Goal: Transaction & Acquisition: Book appointment/travel/reservation

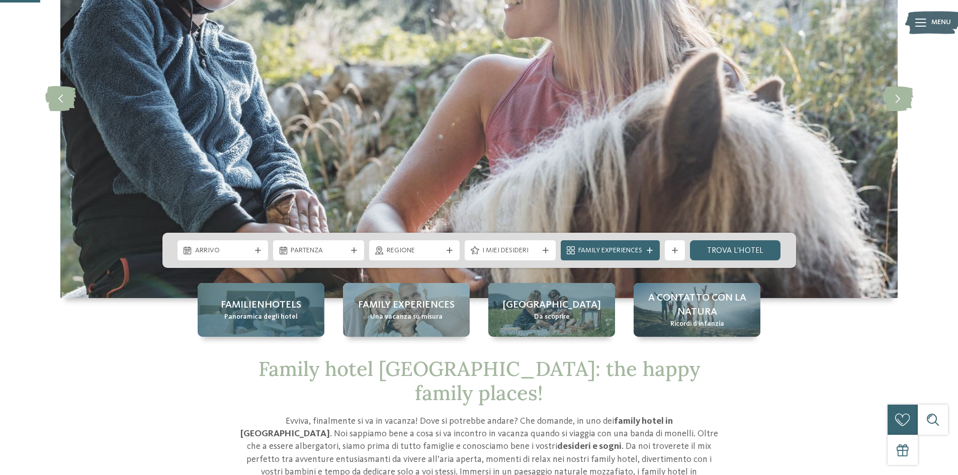
scroll to position [151, 0]
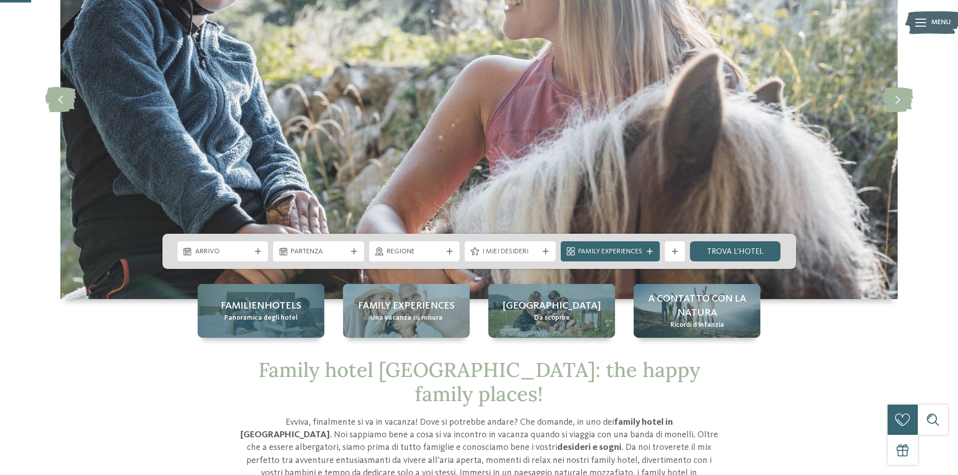
click at [266, 331] on div "Familienhotels Panoramica degli hotel" at bounding box center [261, 311] width 127 height 54
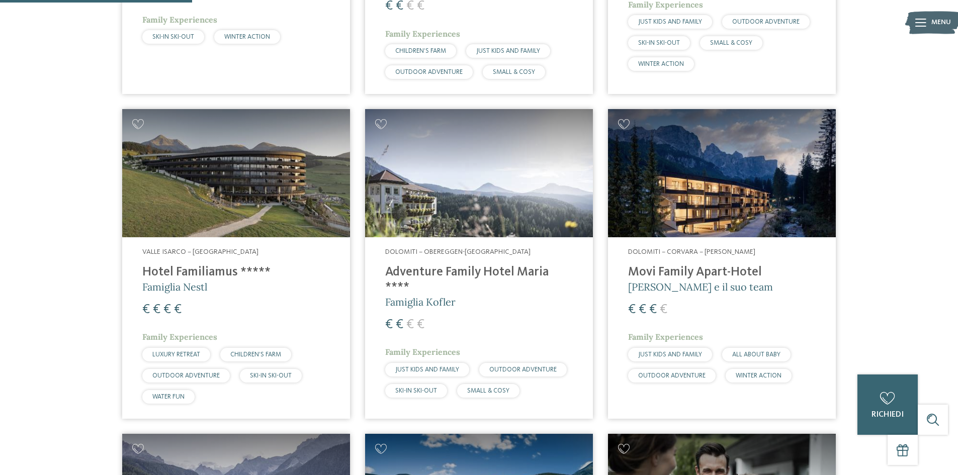
scroll to position [452, 0]
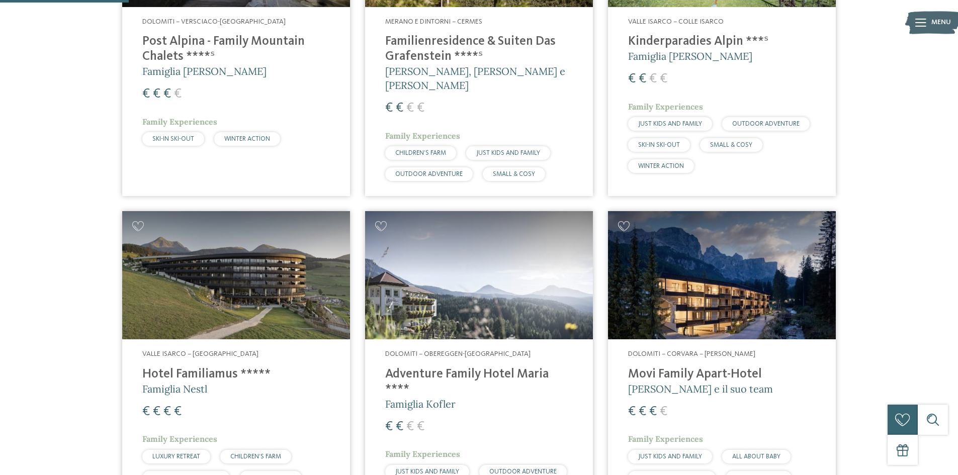
click at [686, 367] on h4 "Movi Family Apart-Hotel" at bounding box center [722, 374] width 188 height 15
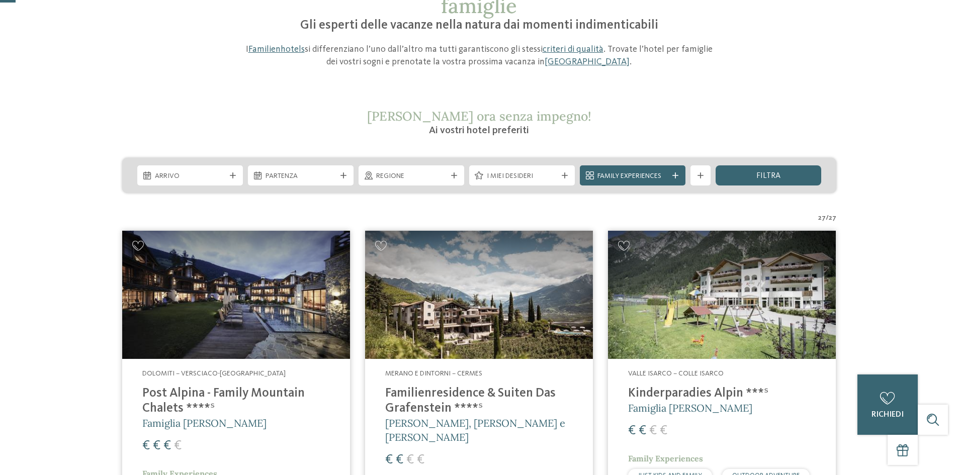
scroll to position [0, 0]
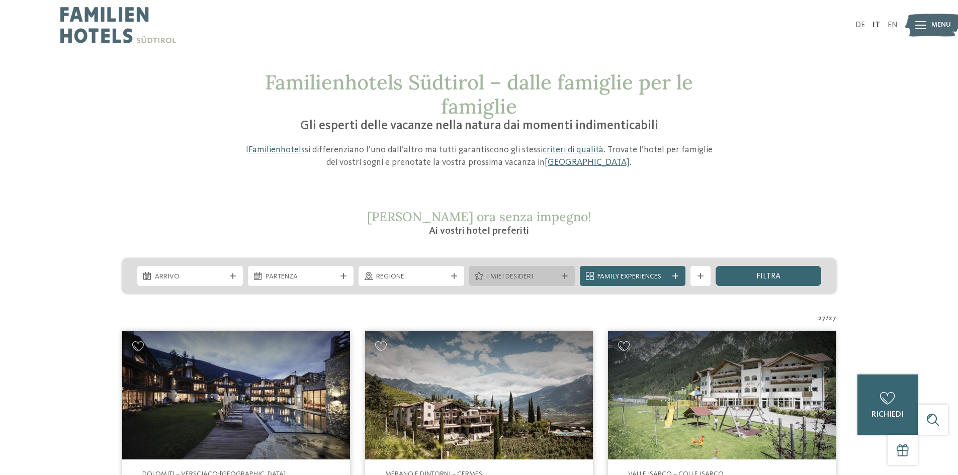
click at [522, 278] on span "I miei desideri" at bounding box center [522, 277] width 70 height 10
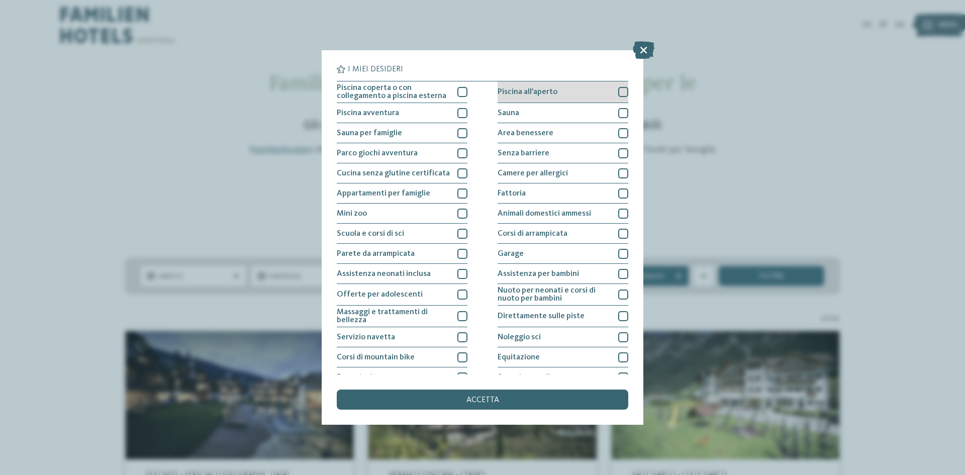
click at [619, 92] on div at bounding box center [623, 92] width 10 height 10
click at [642, 52] on icon at bounding box center [644, 50] width 22 height 18
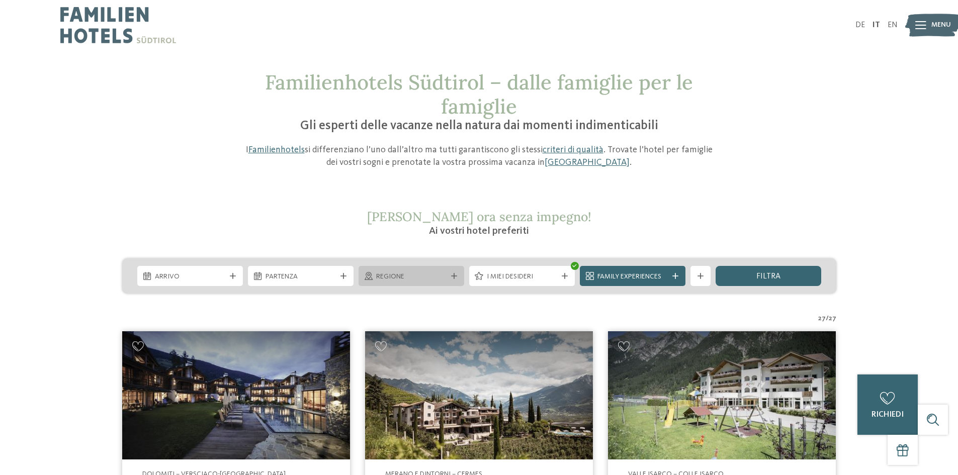
click at [399, 275] on span "Regione" at bounding box center [411, 277] width 70 height 10
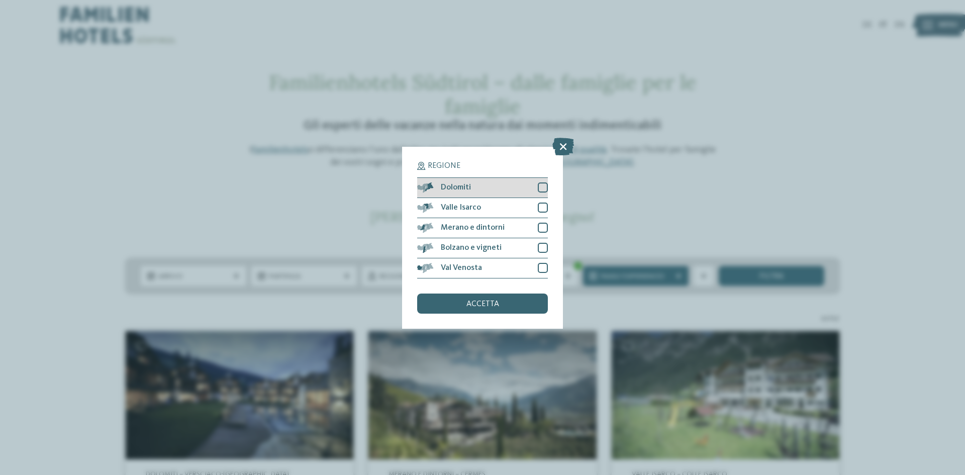
click at [543, 186] on div at bounding box center [543, 187] width 10 height 10
click at [506, 303] on div "accetta" at bounding box center [482, 304] width 131 height 20
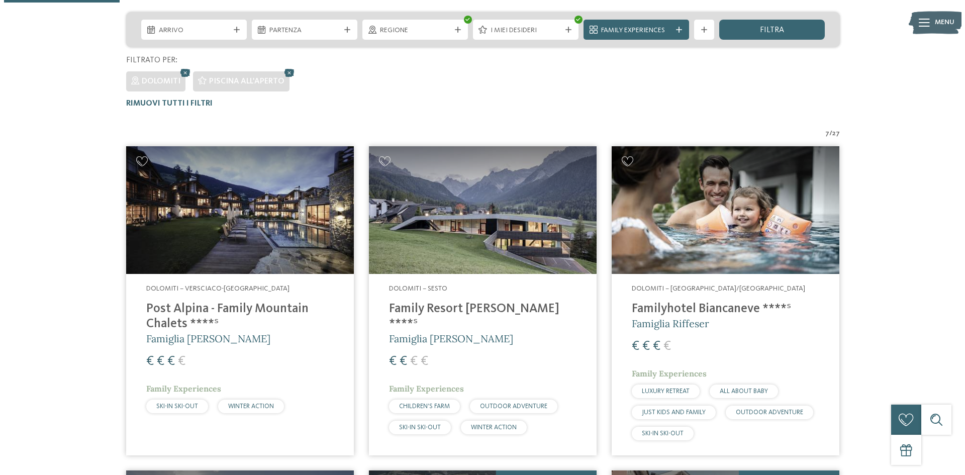
scroll to position [179, 0]
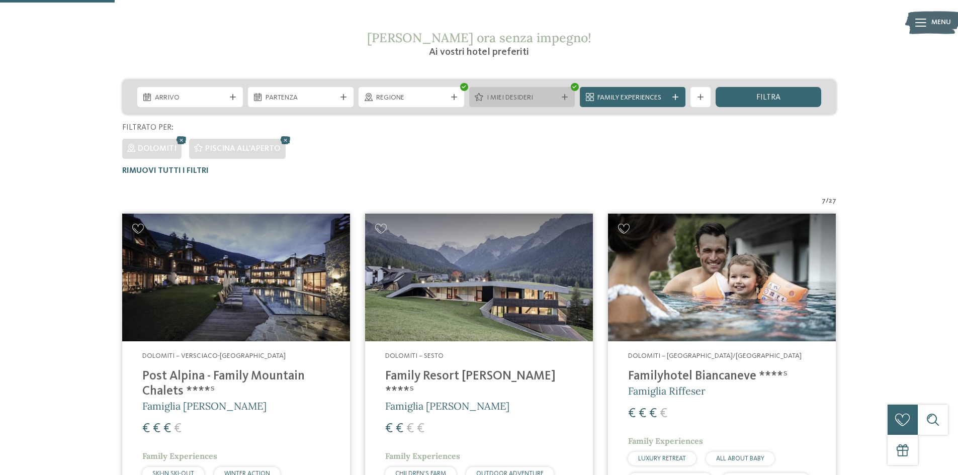
click at [549, 97] on span "I miei desideri" at bounding box center [522, 98] width 70 height 10
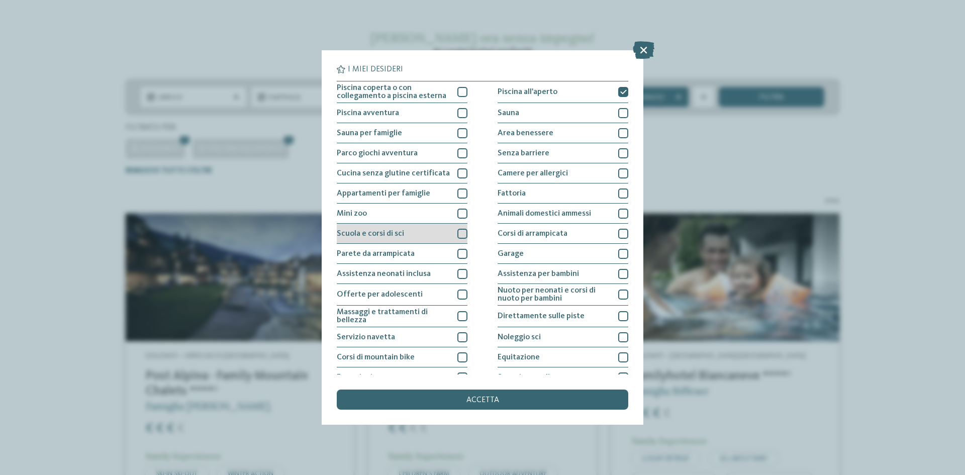
click at [451, 234] on div "Scuola e corsi di sci" at bounding box center [402, 234] width 131 height 20
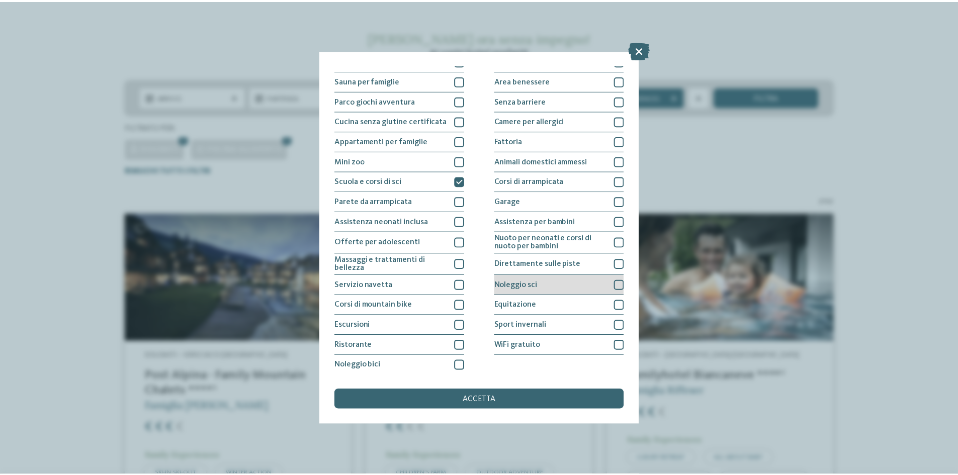
scroll to position [53, 0]
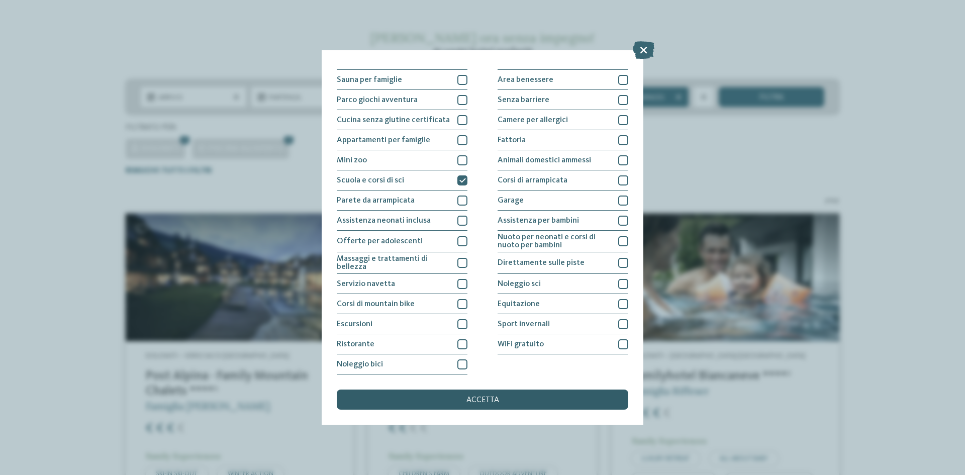
click at [455, 395] on div "accetta" at bounding box center [483, 400] width 292 height 20
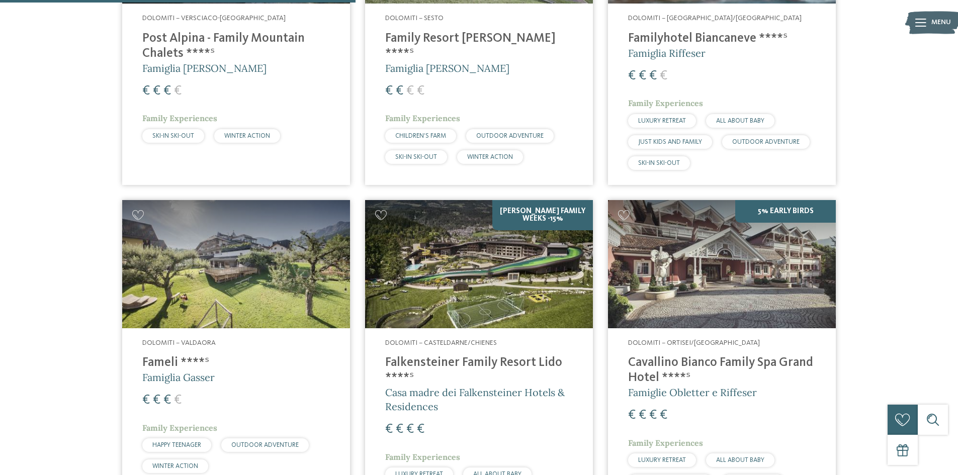
scroll to position [505, 0]
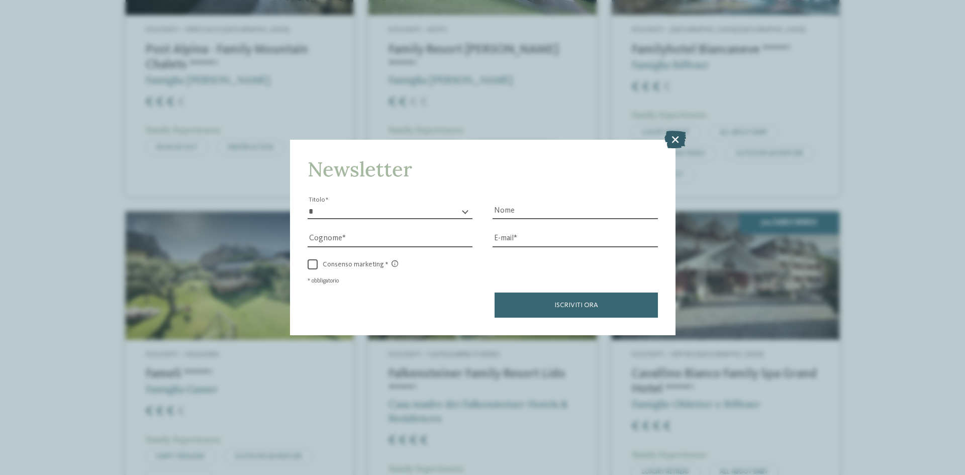
click at [672, 142] on icon at bounding box center [676, 140] width 22 height 18
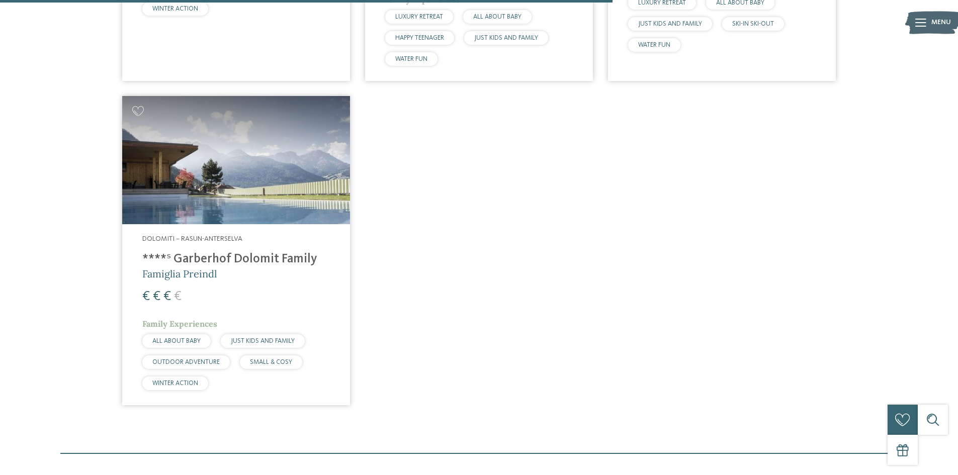
scroll to position [958, 0]
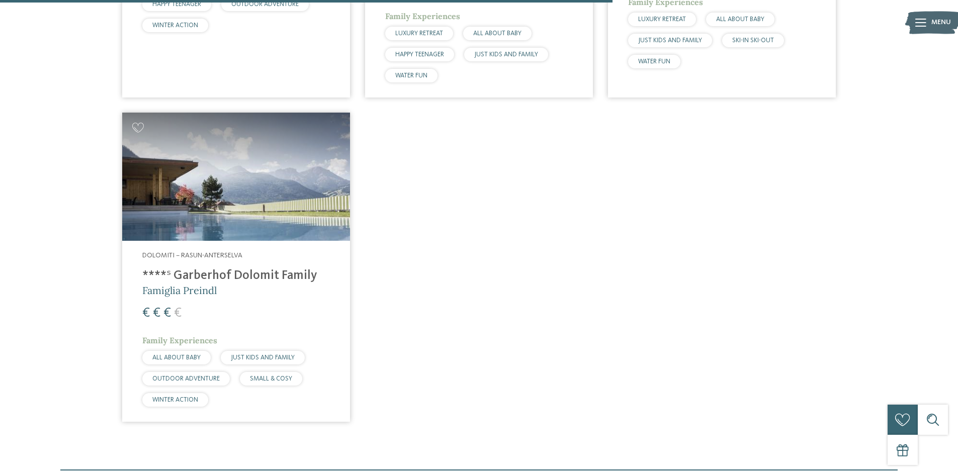
click at [306, 192] on img at bounding box center [236, 177] width 228 height 128
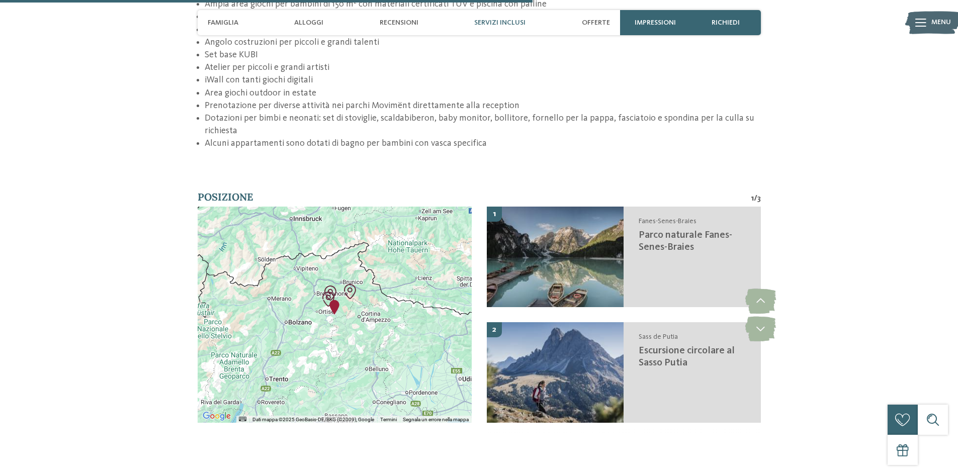
scroll to position [1961, 0]
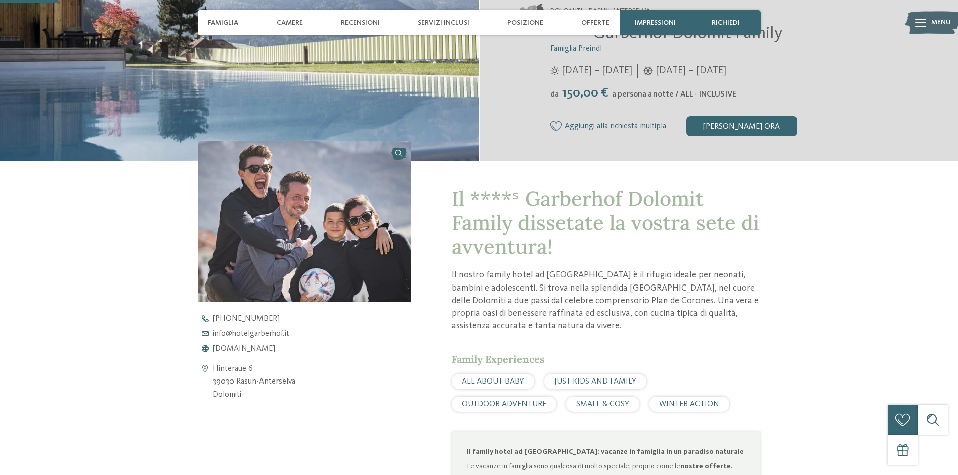
scroll to position [201, 0]
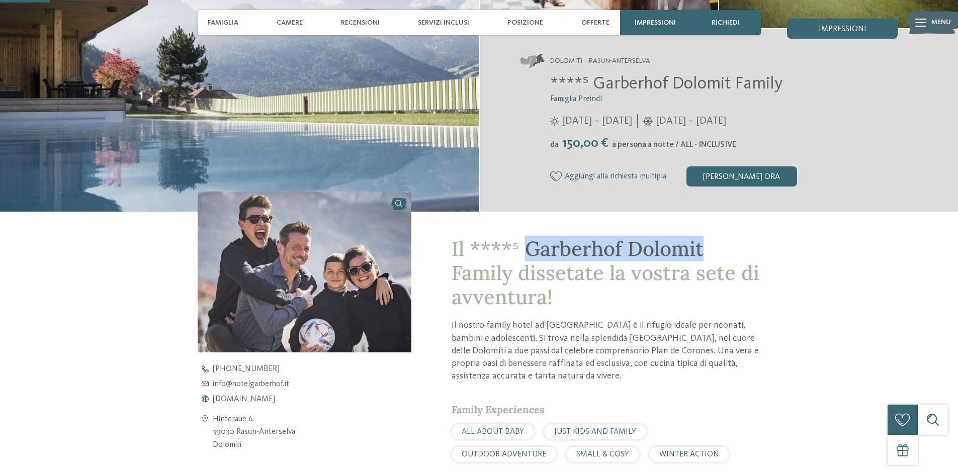
drag, startPoint x: 527, startPoint y: 246, endPoint x: 724, endPoint y: 247, distance: 197.6
click at [725, 247] on h1 "Il ****ˢ Garberhof Dolomit Family dissetate la vostra sete di avventura!" at bounding box center [605, 273] width 309 height 72
copy span "Garberhof Dolomit"
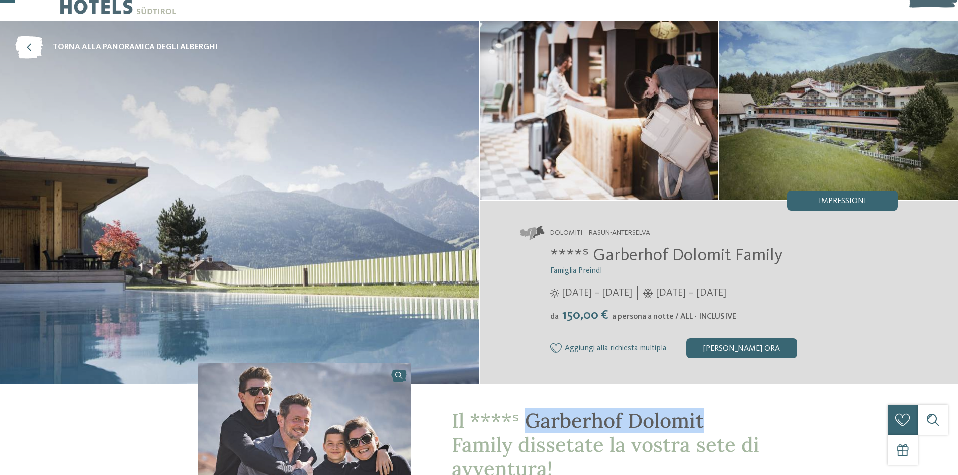
scroll to position [0, 0]
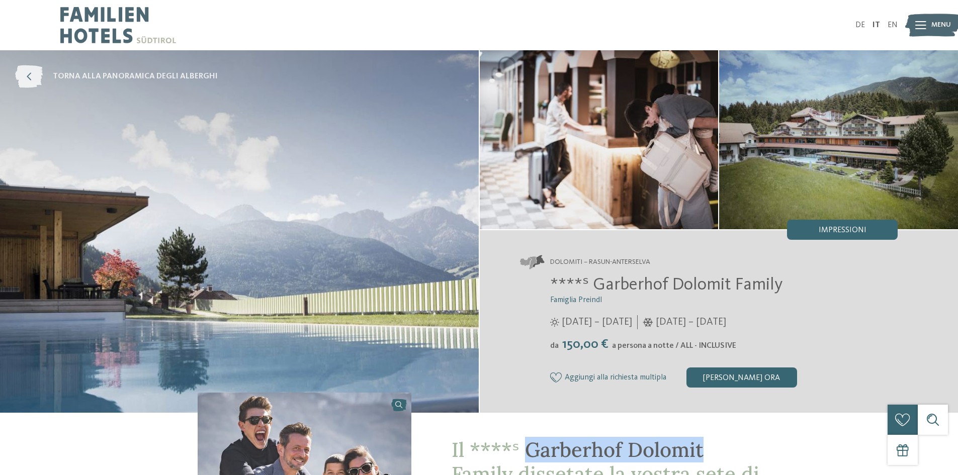
click at [33, 73] on icon at bounding box center [29, 76] width 28 height 23
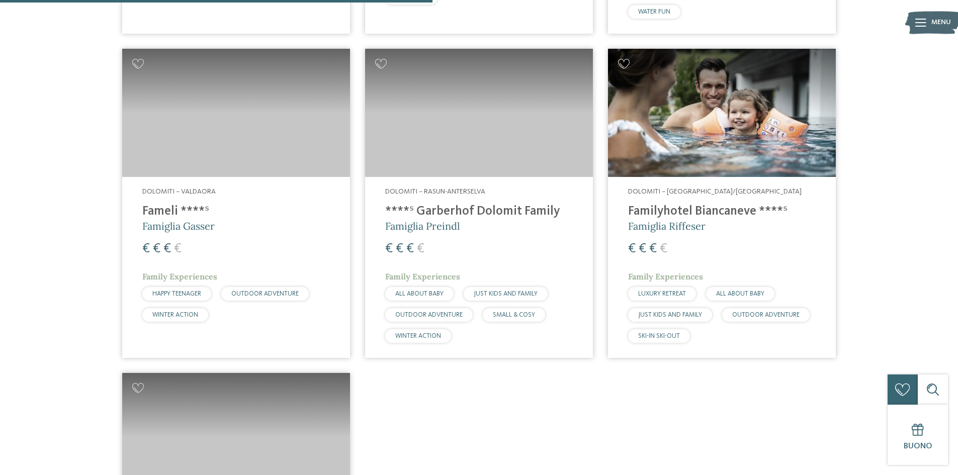
scroll to position [631, 0]
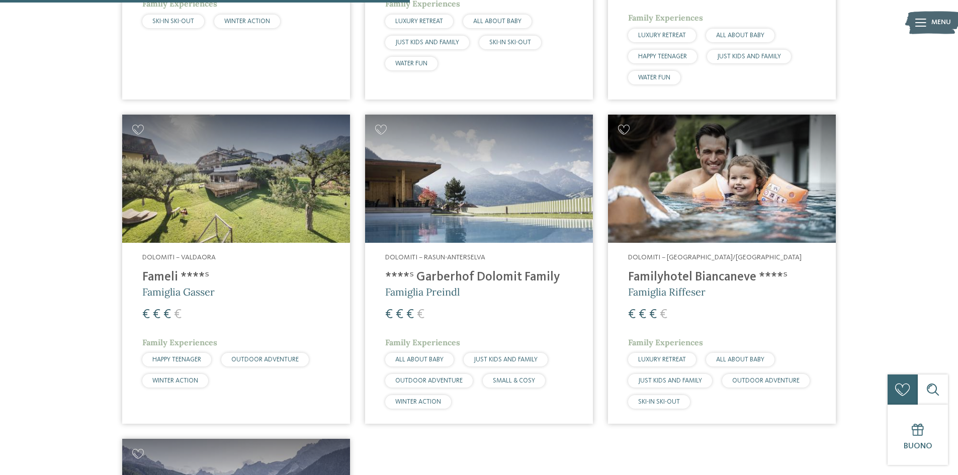
click at [756, 273] on h4 "Familyhotel Biancaneve ****ˢ" at bounding box center [722, 277] width 188 height 15
